Goal: Information Seeking & Learning: Learn about a topic

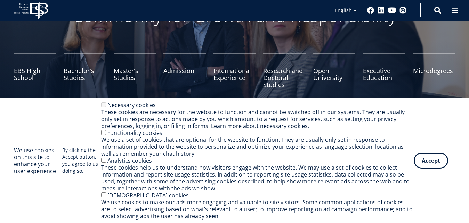
scroll to position [71, 0]
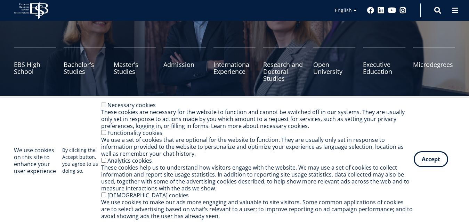
click at [428, 161] on button "Accept" at bounding box center [431, 160] width 34 height 16
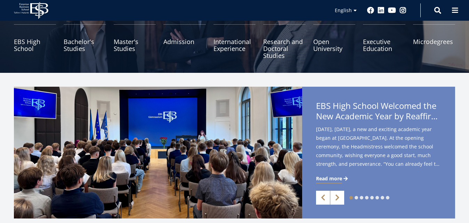
scroll to position [106, 0]
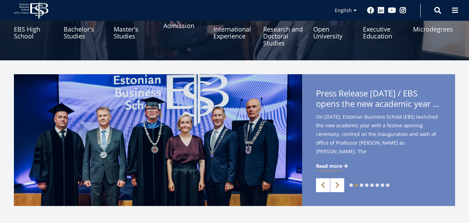
click at [183, 29] on link "Admission" at bounding box center [184, 29] width 42 height 35
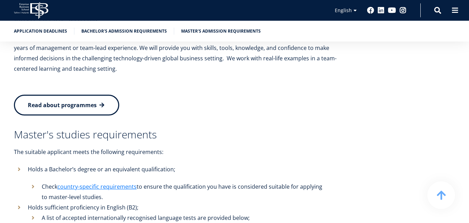
scroll to position [1418, 0]
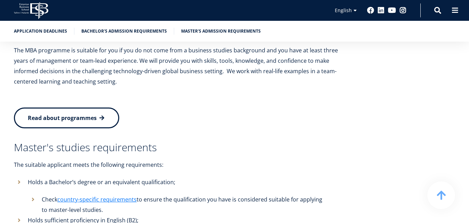
drag, startPoint x: 107, startPoint y: 84, endPoint x: 233, endPoint y: 0, distance: 151.2
click at [107, 108] on link "Read about programmes" at bounding box center [66, 118] width 105 height 21
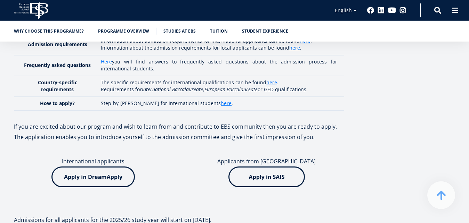
scroll to position [1631, 0]
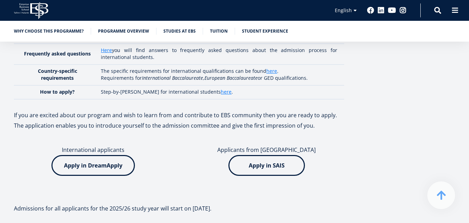
click at [103, 155] on img at bounding box center [92, 165] width 83 height 21
